Goal: Task Accomplishment & Management: Manage account settings

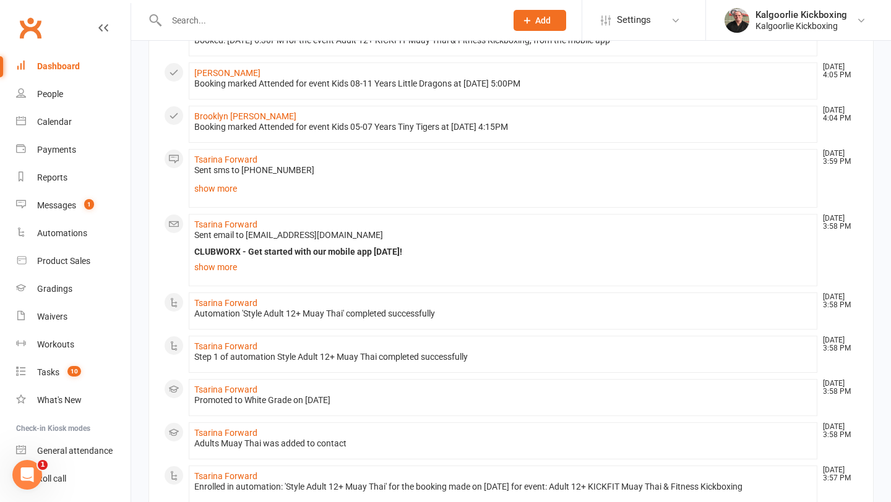
click at [265, 23] on input "text" at bounding box center [330, 20] width 335 height 17
type input "a"
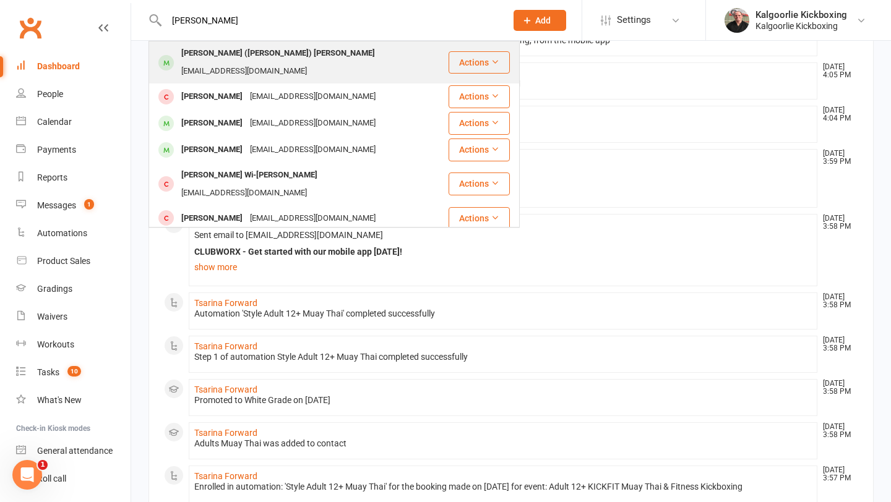
type input "[PERSON_NAME]"
click at [289, 62] on div "[EMAIL_ADDRESS][DOMAIN_NAME]" at bounding box center [244, 71] width 133 height 18
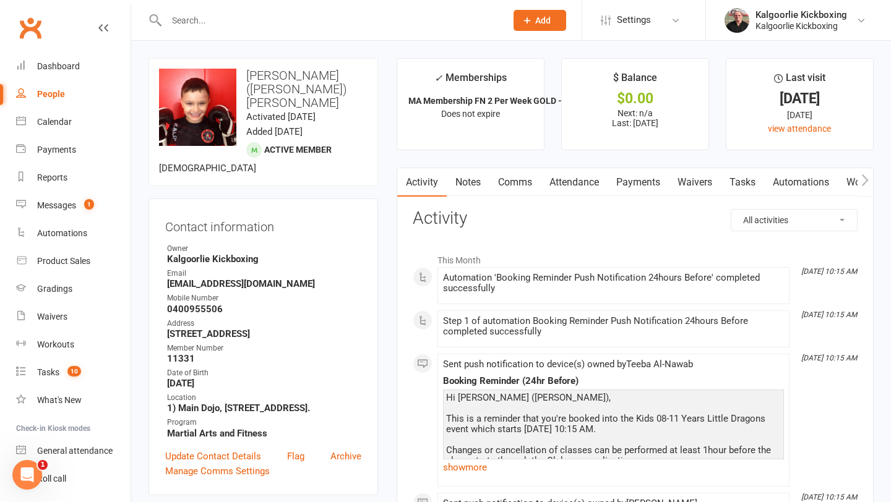
click at [563, 177] on link "Attendance" at bounding box center [574, 182] width 67 height 28
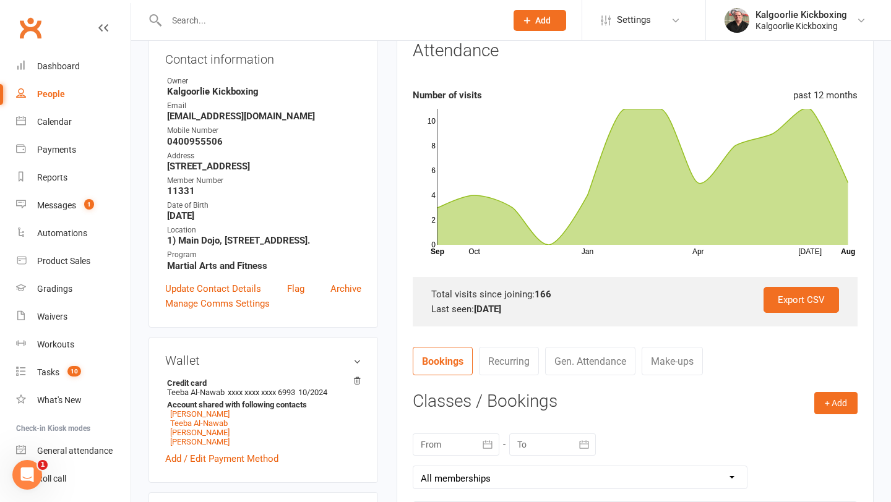
scroll to position [168, 0]
click at [829, 400] on button "+ Add" at bounding box center [835, 402] width 43 height 22
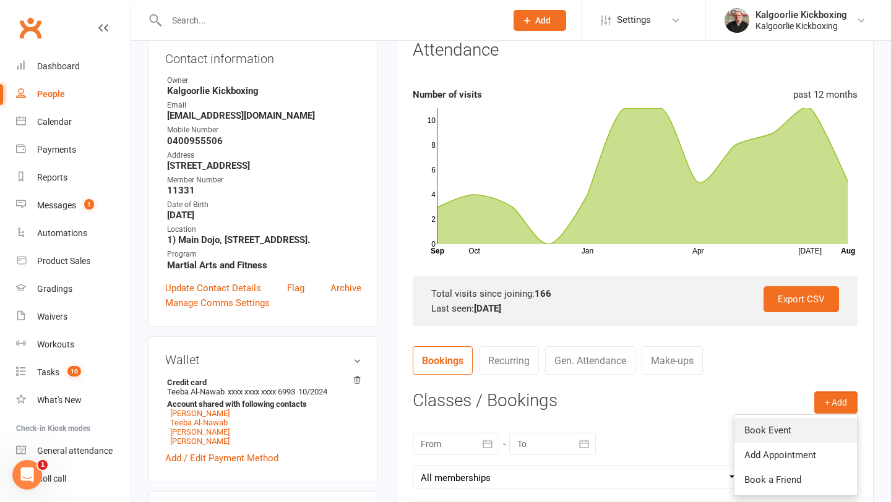
click at [777, 428] on link "Book Event" at bounding box center [795, 430] width 122 height 25
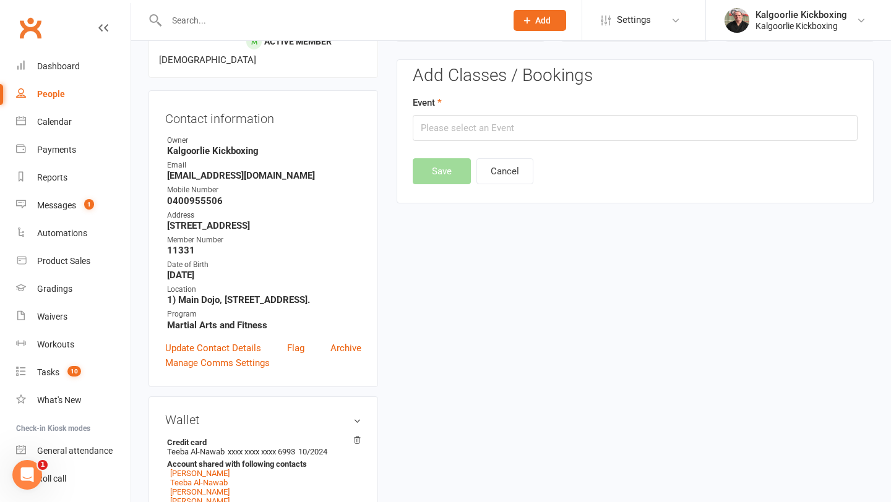
scroll to position [106, 0]
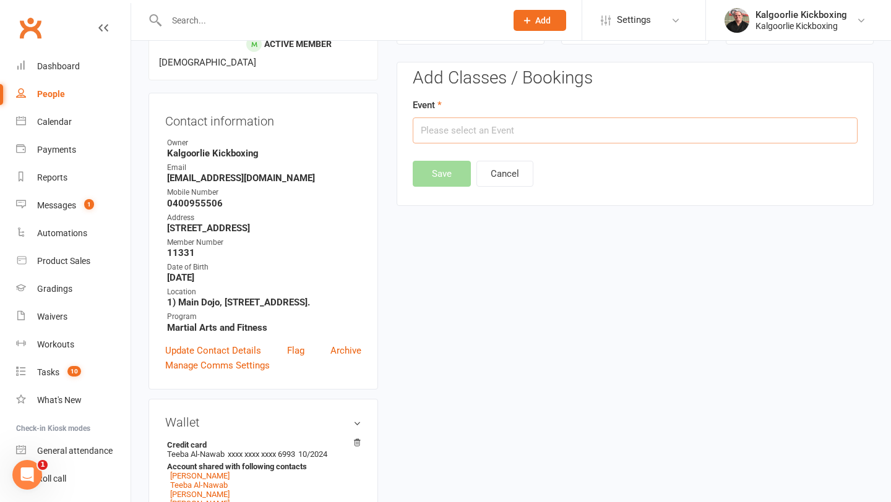
click at [576, 124] on input "text" at bounding box center [635, 131] width 445 height 26
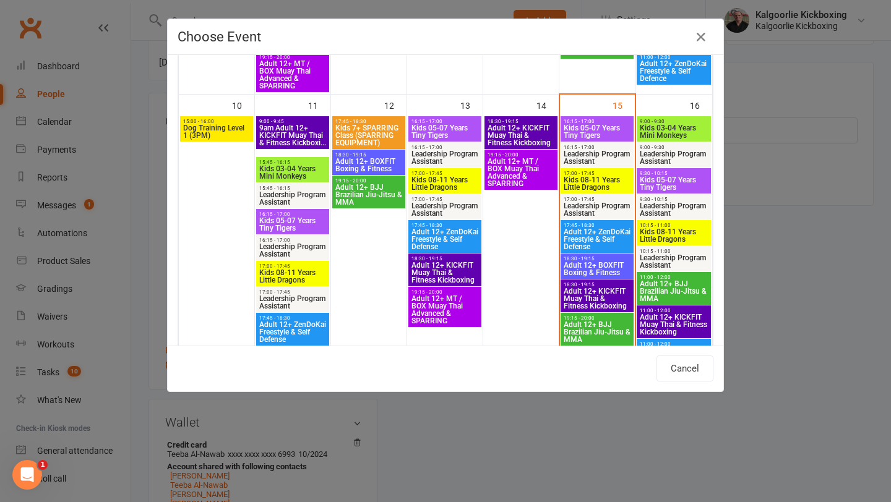
scroll to position [662, 0]
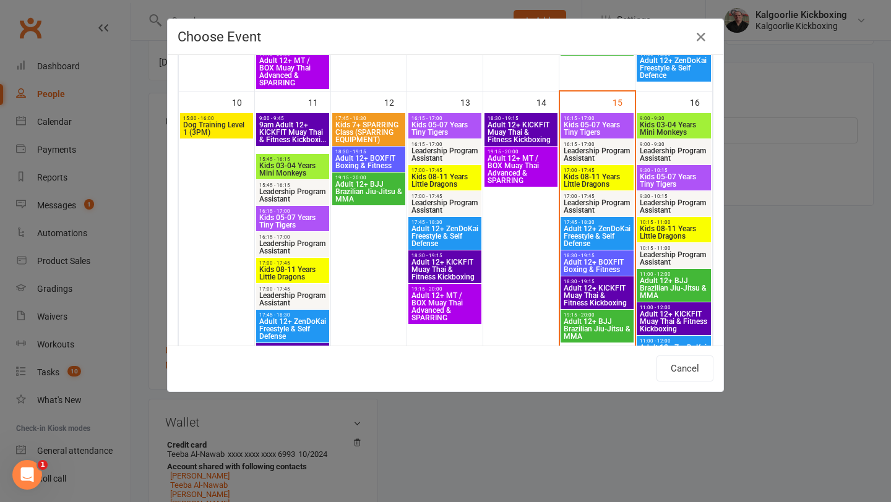
click at [594, 176] on span "Kids 08-11 Years Little Dragons" at bounding box center [597, 180] width 68 height 15
type input "Kids 08-11 Years Little Dragons - [DATE] 5:00:00 PM"
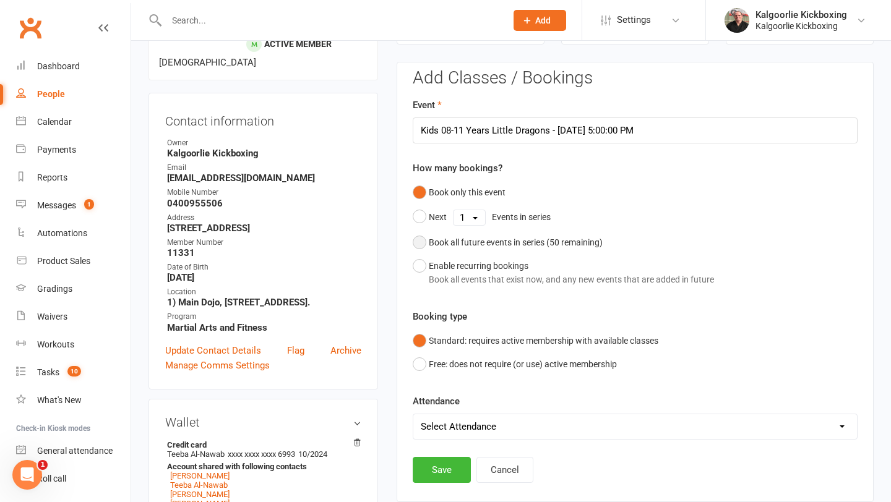
click at [422, 239] on button "Book all future events in series ( 50 remaining)" at bounding box center [508, 243] width 190 height 24
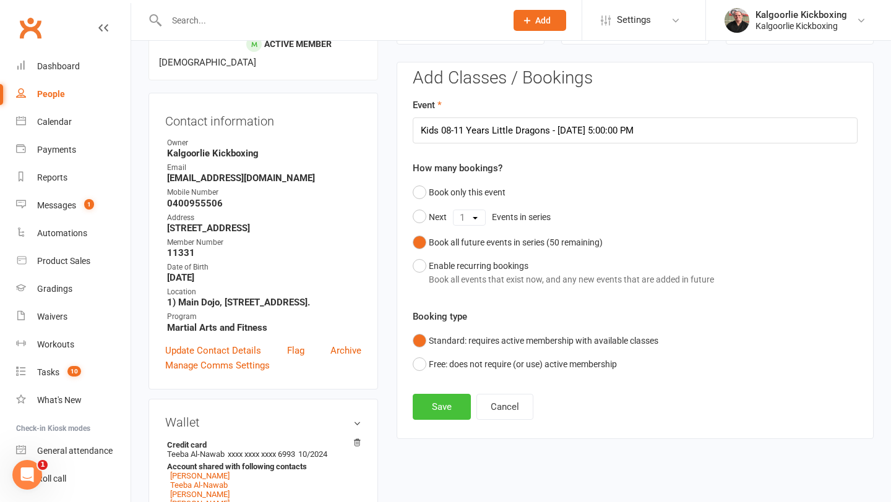
click at [445, 408] on button "Save" at bounding box center [442, 407] width 58 height 26
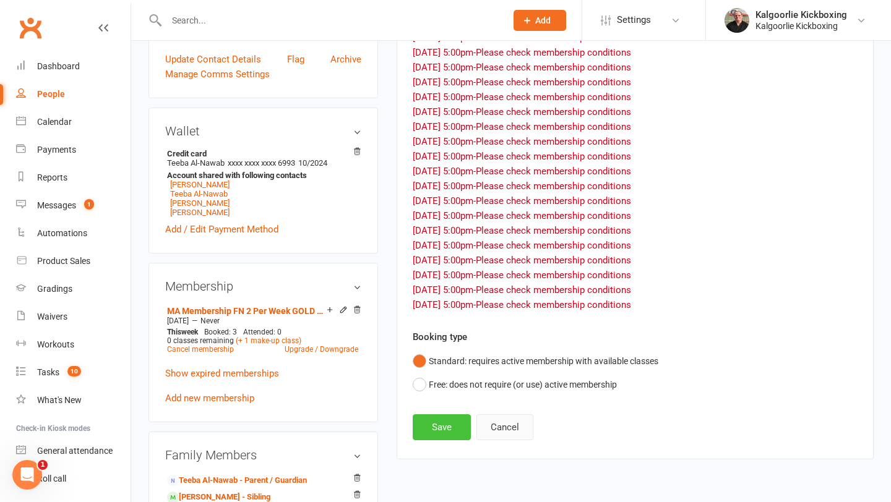
scroll to position [395, 0]
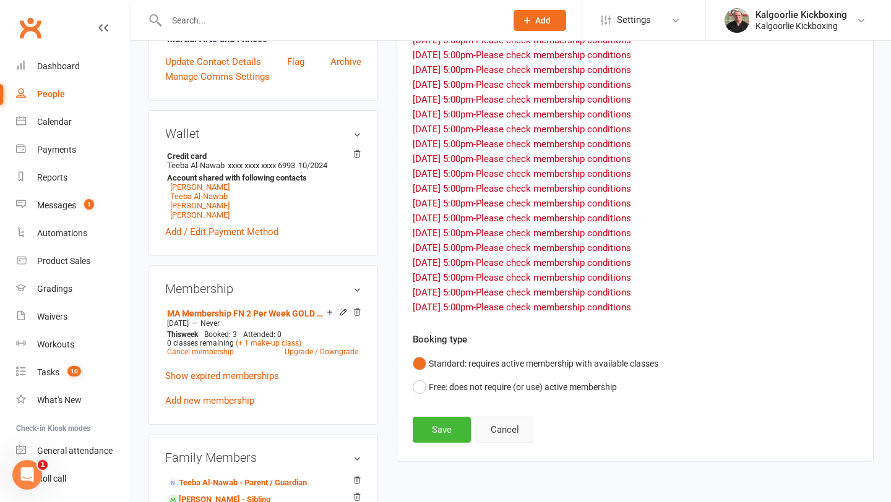
click at [498, 428] on button "Cancel" at bounding box center [504, 430] width 57 height 26
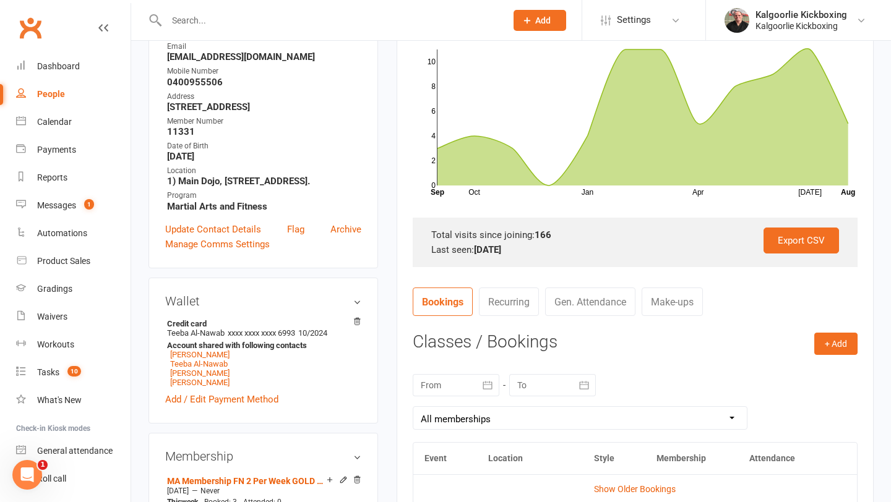
scroll to position [236, 0]
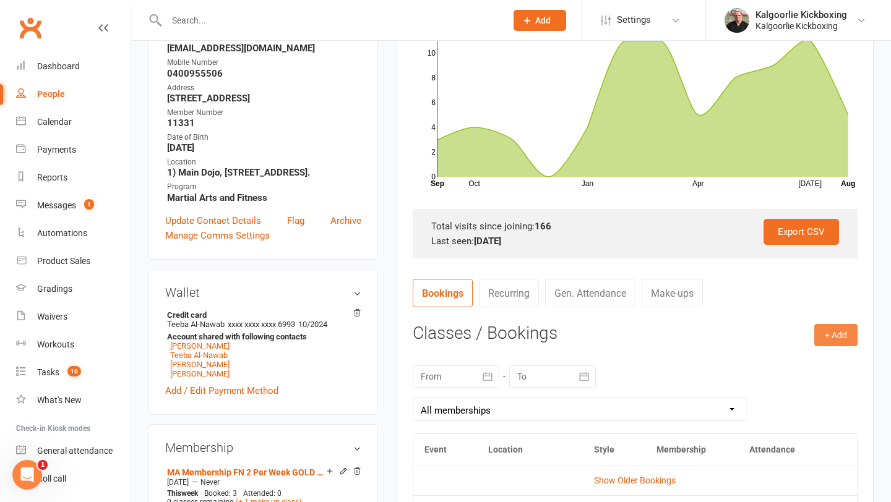
click at [838, 336] on button "+ Add" at bounding box center [835, 335] width 43 height 22
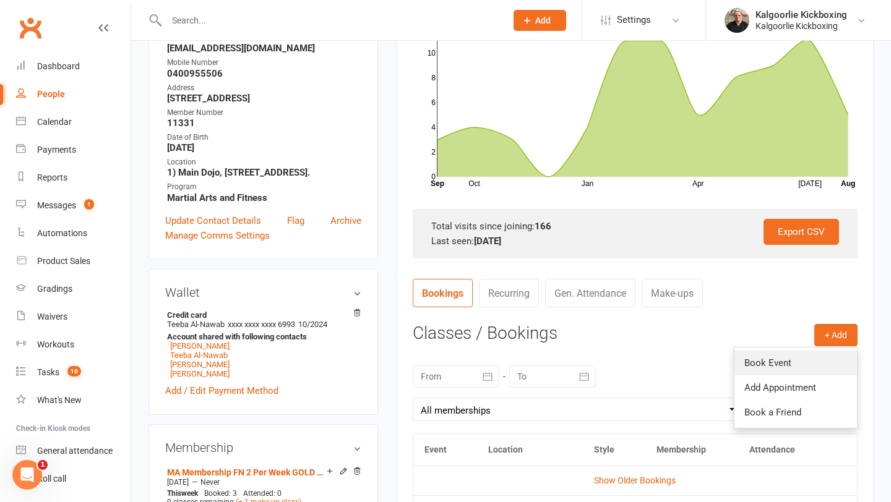
click at [786, 362] on link "Book Event" at bounding box center [795, 363] width 122 height 25
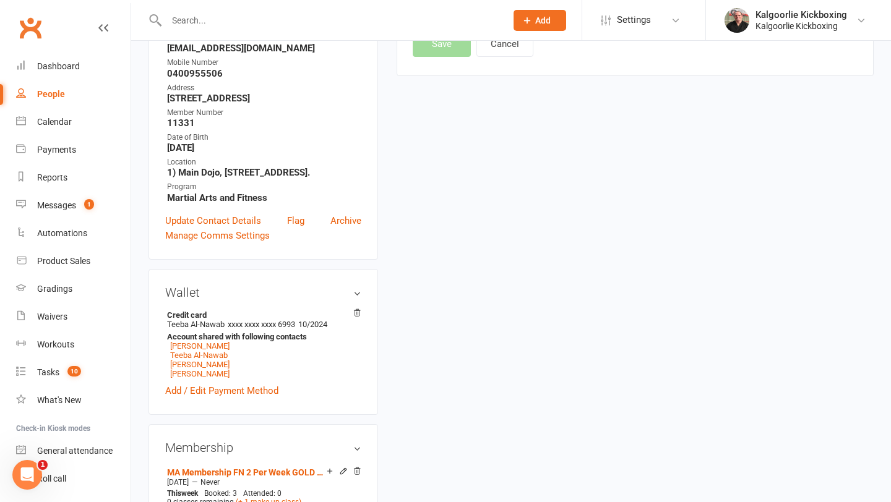
scroll to position [106, 0]
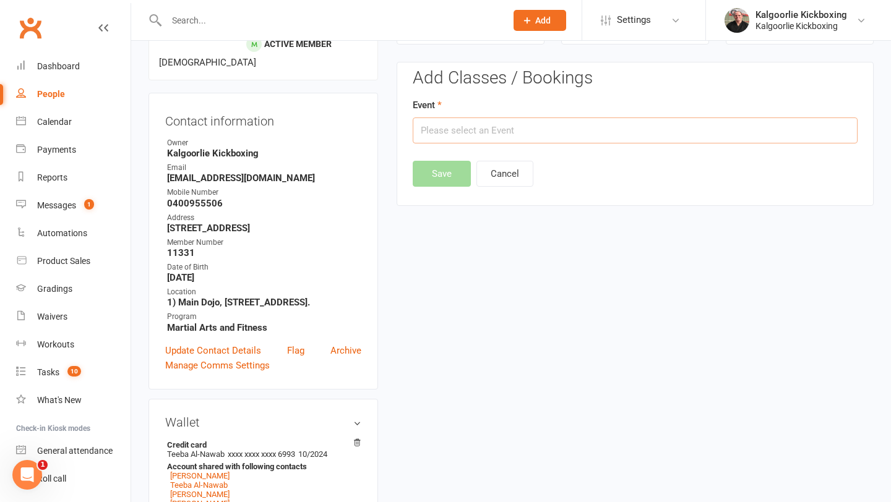
click at [543, 126] on input "text" at bounding box center [635, 131] width 445 height 26
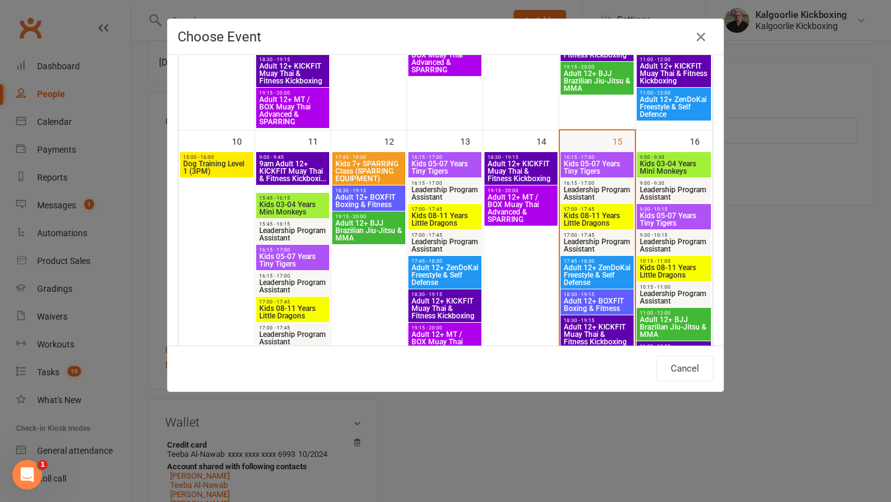
scroll to position [626, 0]
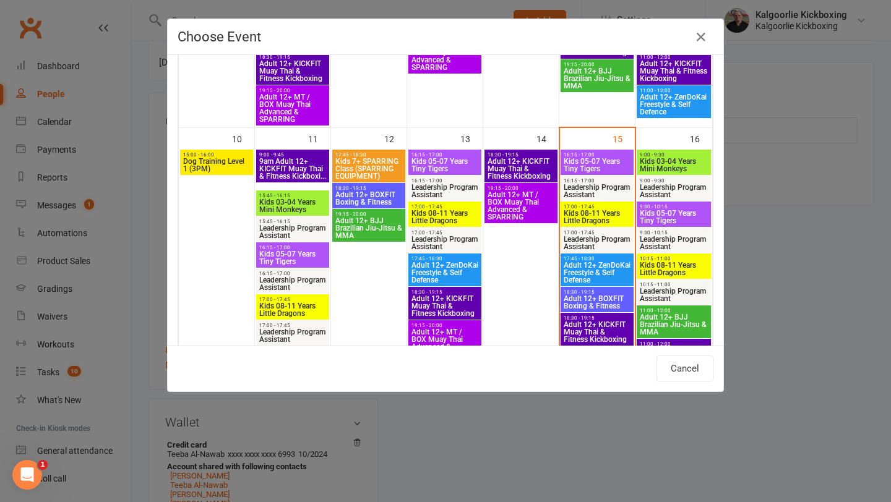
click at [592, 207] on span "17:00 - 17:45" at bounding box center [597, 207] width 68 height 6
type input "Kids 08-11 Years Little Dragons - [DATE] 5:00:00 PM"
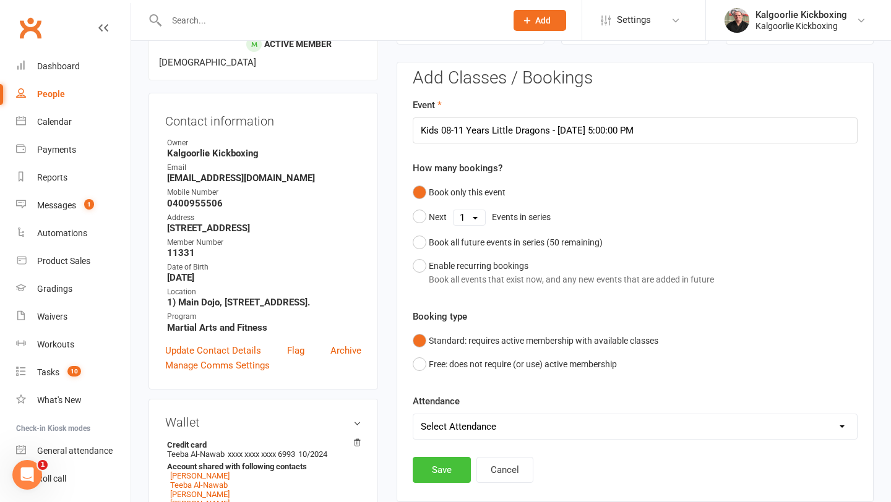
click at [442, 466] on button "Save" at bounding box center [442, 470] width 58 height 26
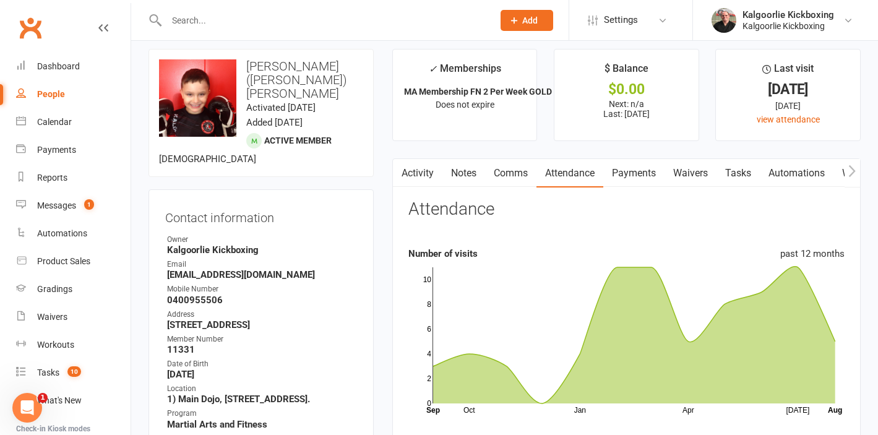
scroll to position [16, 0]
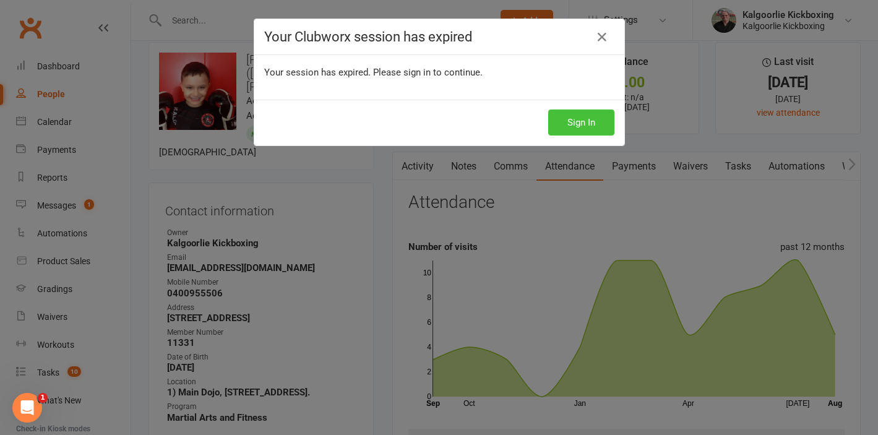
click at [580, 122] on button "Sign In" at bounding box center [581, 122] width 66 height 26
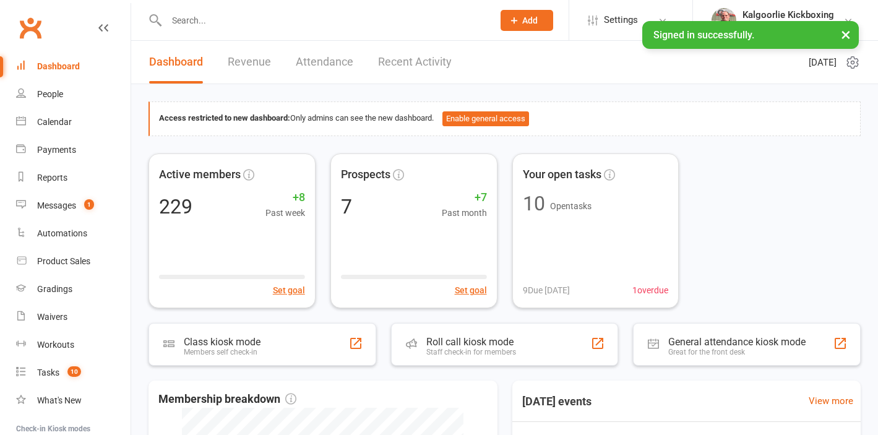
click at [297, 24] on input "text" at bounding box center [324, 20] width 322 height 17
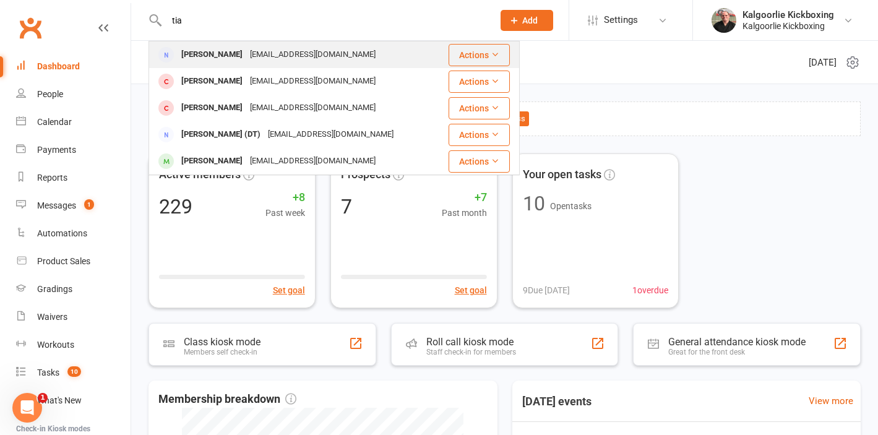
type input "tia"
click at [276, 48] on div "tiajadegreenhill@gmail.com" at bounding box center [312, 55] width 133 height 18
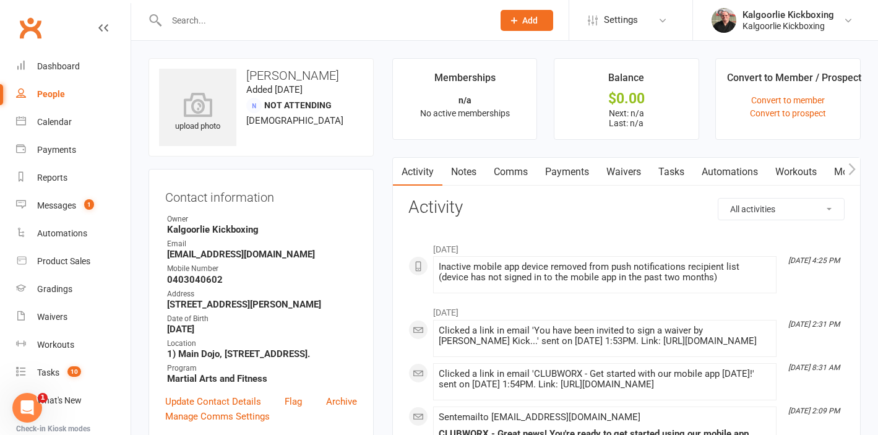
click at [248, 15] on input "text" at bounding box center [324, 20] width 322 height 17
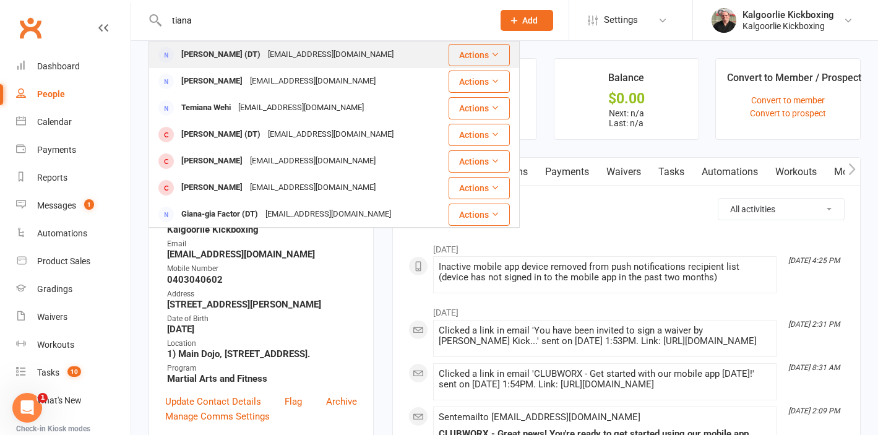
type input "tiana"
click at [264, 56] on div "Tianamartin1714@gmail.com" at bounding box center [330, 55] width 133 height 18
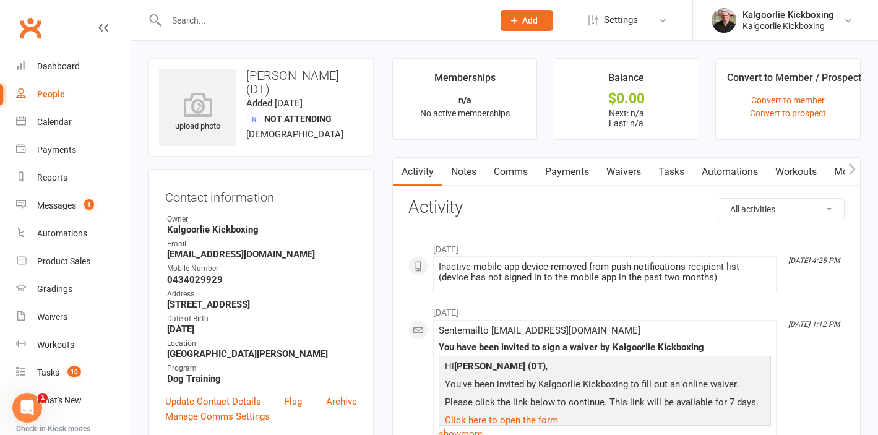
click at [204, 24] on input "text" at bounding box center [324, 20] width 322 height 17
type input "c"
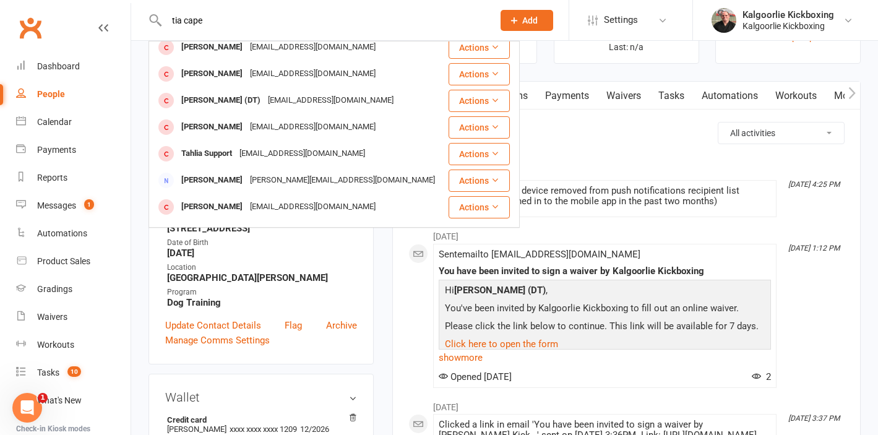
scroll to position [103, 0]
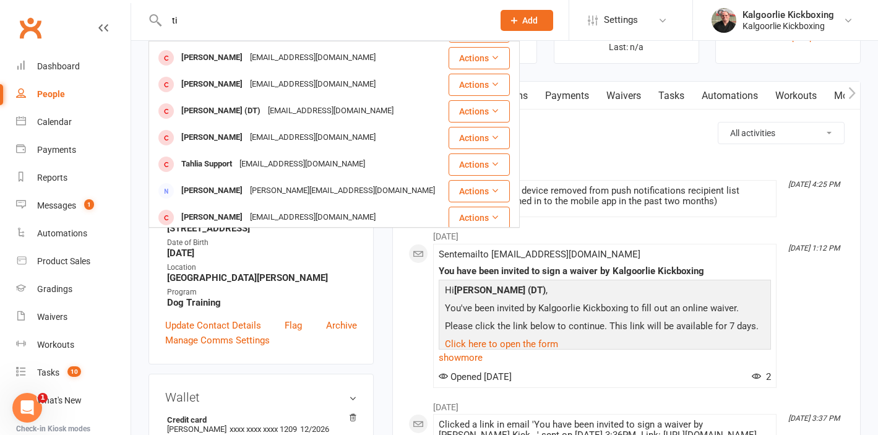
type input "t"
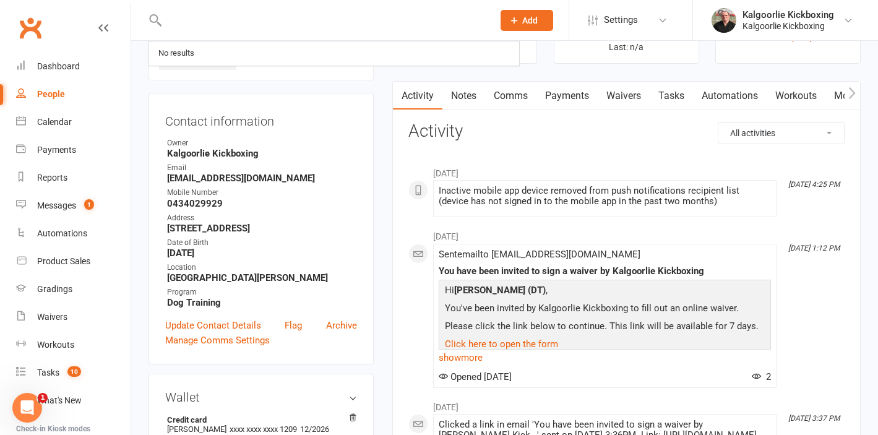
scroll to position [0, 0]
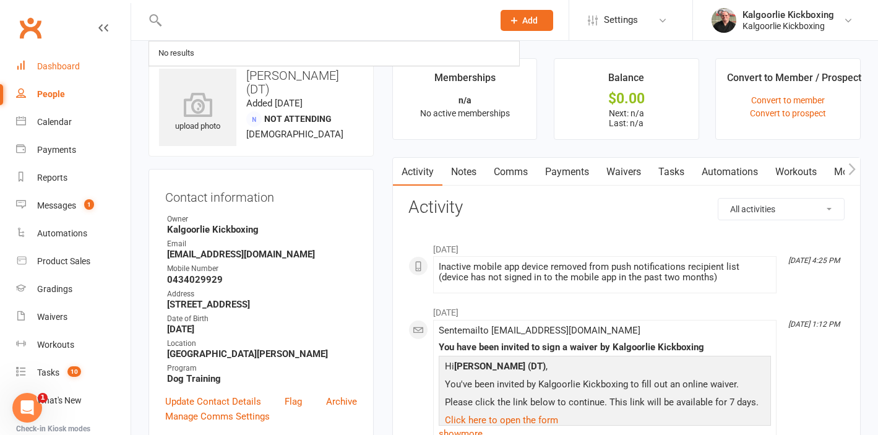
click at [67, 70] on div "Dashboard" at bounding box center [58, 66] width 43 height 10
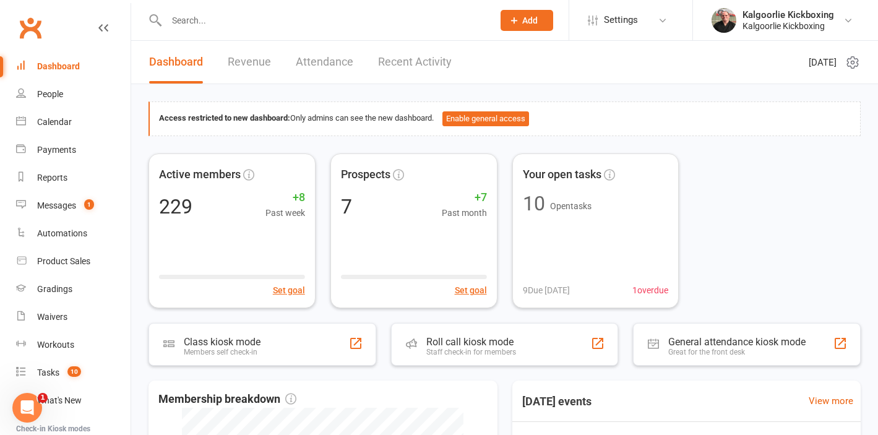
click at [255, 17] on input "text" at bounding box center [324, 20] width 322 height 17
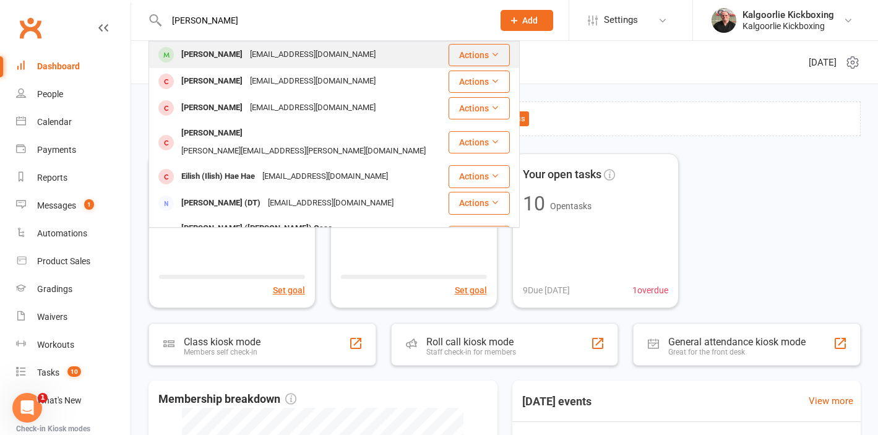
type input "aarish"
click at [246, 59] on div "sal430@hotmail.com" at bounding box center [312, 55] width 133 height 18
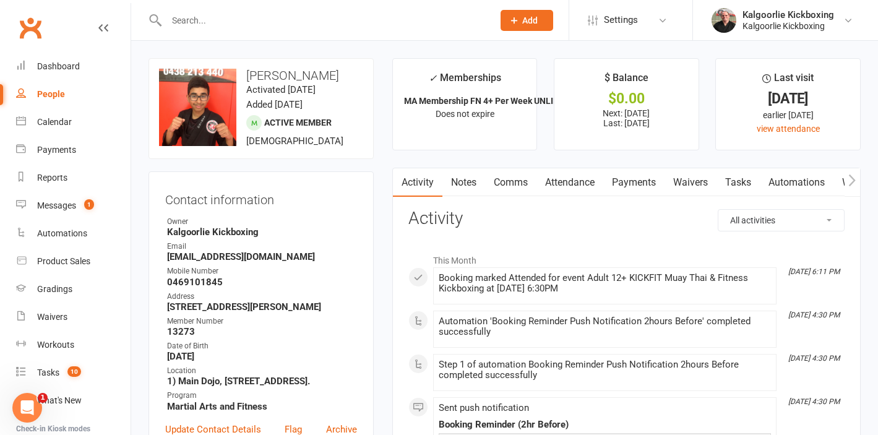
click at [565, 184] on link "Attendance" at bounding box center [569, 182] width 67 height 28
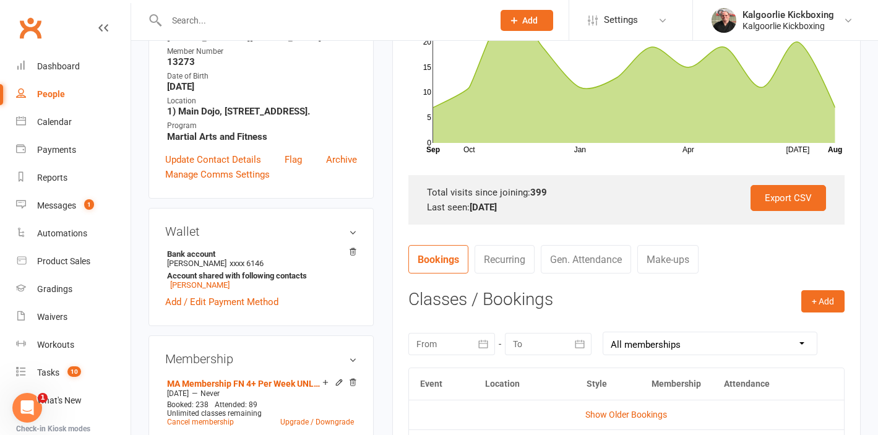
scroll to position [281, 0]
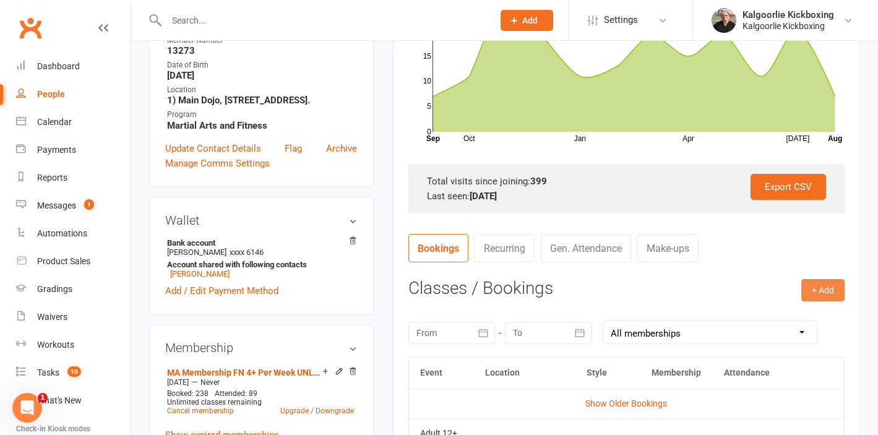
click at [824, 292] on button "+ Add" at bounding box center [822, 290] width 43 height 22
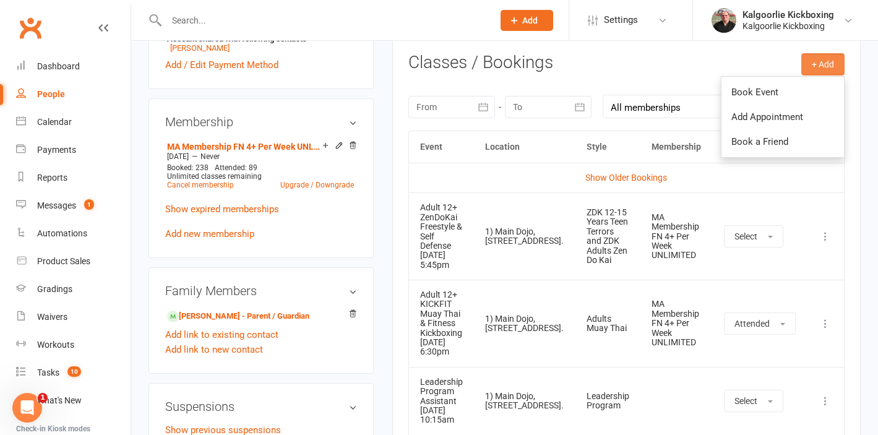
scroll to position [505, 0]
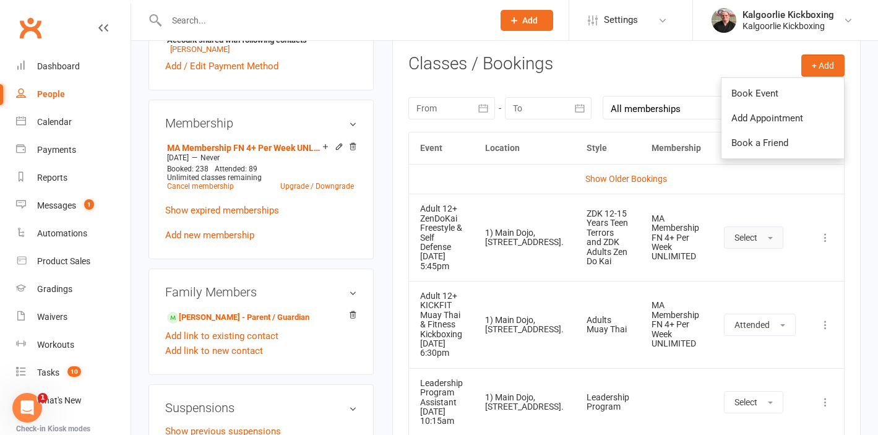
click at [772, 235] on button "Select" at bounding box center [753, 237] width 59 height 22
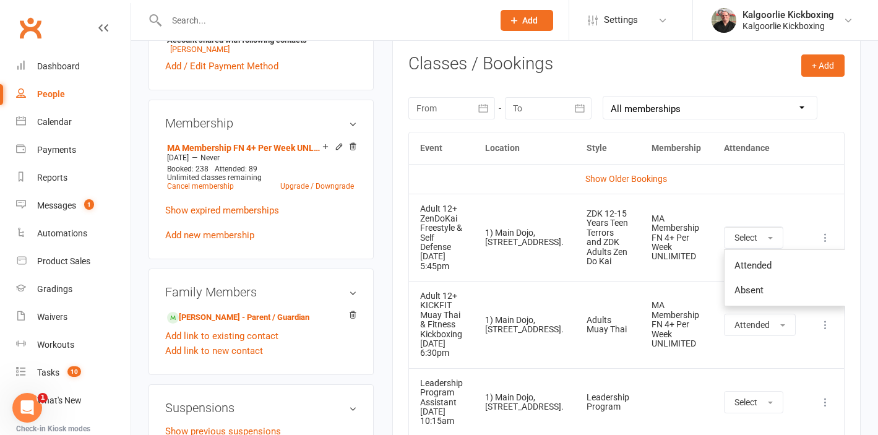
click at [828, 233] on icon at bounding box center [825, 237] width 12 height 12
click at [774, 308] on link "Remove booking" at bounding box center [770, 311] width 122 height 25
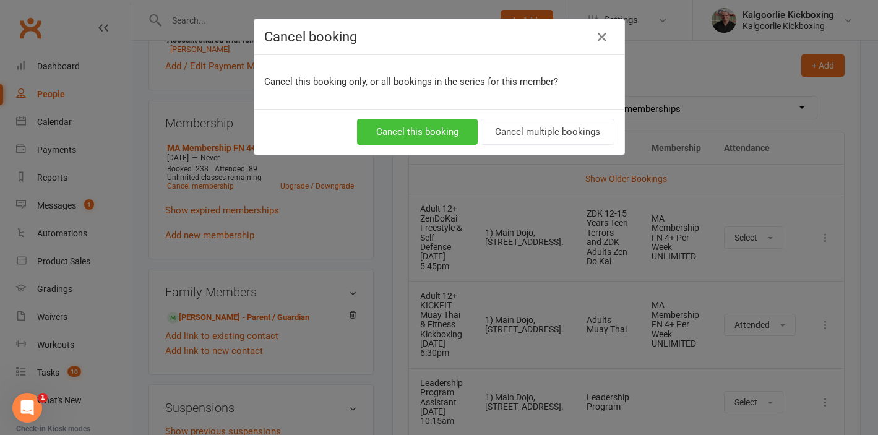
click at [417, 124] on button "Cancel this booking" at bounding box center [417, 132] width 121 height 26
